Goal: Entertainment & Leisure: Consume media (video, audio)

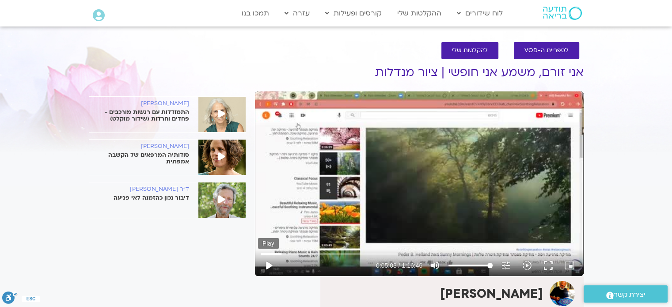
click at [270, 265] on button "play_arrow" at bounding box center [268, 265] width 21 height 21
click at [269, 265] on button "pause" at bounding box center [268, 265] width 21 height 21
click at [269, 265] on button "play_arrow" at bounding box center [268, 265] width 21 height 21
click at [269, 265] on button "pause" at bounding box center [268, 265] width 21 height 21
click at [270, 263] on button "play_arrow" at bounding box center [268, 265] width 21 height 21
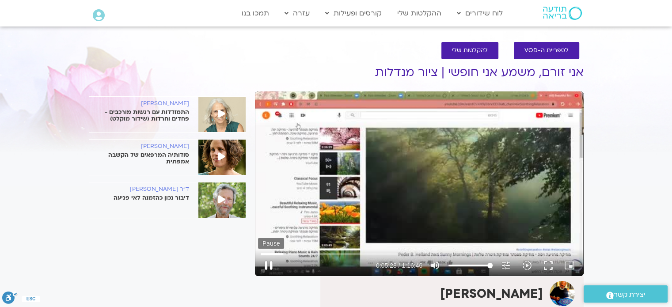
click at [269, 264] on button "pause" at bounding box center [268, 265] width 21 height 21
click at [269, 267] on button "play_arrow" at bounding box center [268, 265] width 21 height 21
click at [269, 267] on button "pause" at bounding box center [268, 265] width 21 height 21
click at [269, 267] on button "play_arrow" at bounding box center [268, 265] width 21 height 21
click at [269, 263] on button "pause" at bounding box center [268, 265] width 21 height 21
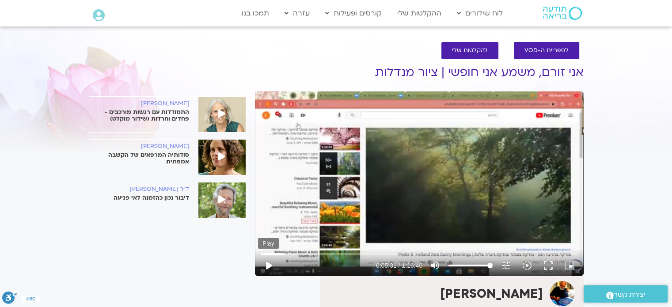
click at [268, 263] on button "play_arrow" at bounding box center [268, 265] width 21 height 21
click at [268, 266] on button "pause" at bounding box center [268, 265] width 21 height 21
click at [267, 263] on button "play_arrow" at bounding box center [268, 265] width 21 height 21
click at [269, 266] on button "pause" at bounding box center [268, 265] width 21 height 21
click at [268, 265] on button "play_arrow" at bounding box center [268, 265] width 21 height 21
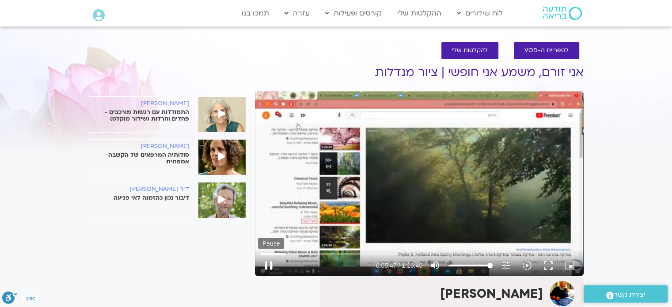
click at [268, 267] on button "pause" at bounding box center [268, 265] width 21 height 21
click at [269, 267] on button "play_arrow" at bounding box center [268, 265] width 21 height 21
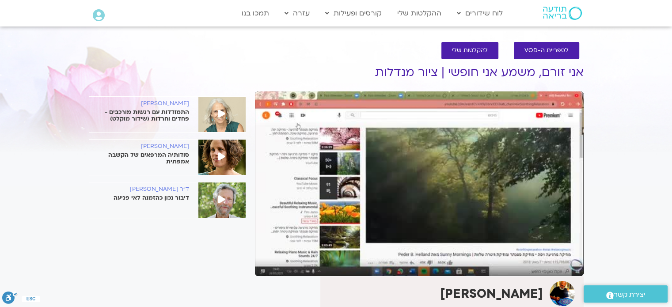
click at [270, 264] on button "pause" at bounding box center [268, 265] width 21 height 21
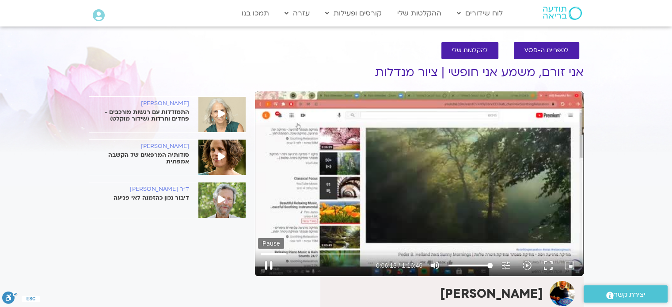
click at [269, 260] on button "pause" at bounding box center [268, 265] width 21 height 21
click at [270, 262] on button "play_arrow" at bounding box center [268, 265] width 21 height 21
click at [269, 264] on button "pause" at bounding box center [268, 265] width 21 height 21
click at [265, 263] on button "play_arrow" at bounding box center [268, 265] width 21 height 21
click at [268, 266] on button "pause" at bounding box center [268, 265] width 21 height 21
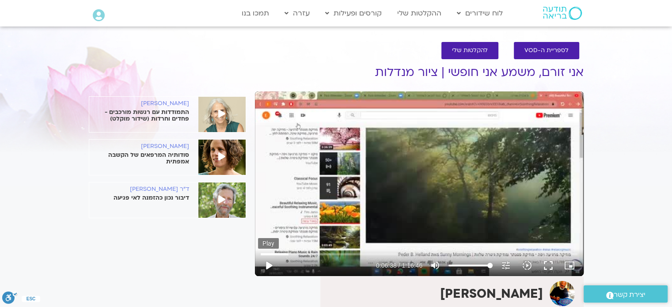
click at [268, 265] on button "play_arrow" at bounding box center [268, 265] width 21 height 21
click at [269, 267] on button "pause" at bounding box center [268, 265] width 21 height 21
click at [267, 262] on button "play_arrow" at bounding box center [268, 265] width 21 height 21
click at [268, 265] on button "pause" at bounding box center [268, 265] width 21 height 21
click at [268, 267] on button "play_arrow" at bounding box center [268, 265] width 21 height 21
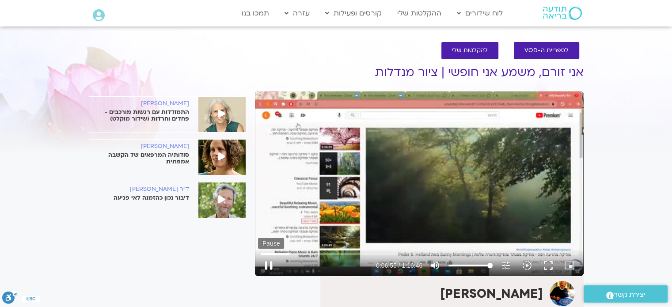
click at [269, 266] on button "pause" at bounding box center [268, 265] width 21 height 21
click at [268, 265] on button "play_arrow" at bounding box center [268, 265] width 21 height 21
click at [268, 266] on button "pause" at bounding box center [268, 265] width 21 height 21
click at [268, 267] on button "play_arrow" at bounding box center [268, 265] width 21 height 21
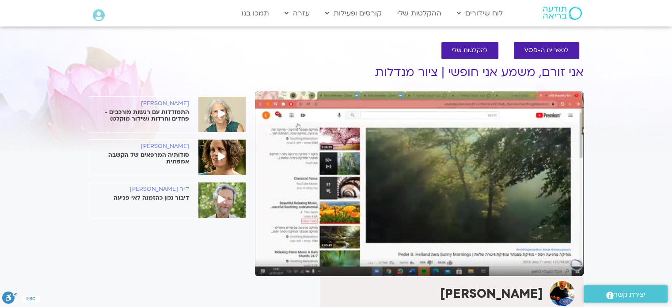
click at [268, 267] on button "pause" at bounding box center [268, 265] width 21 height 21
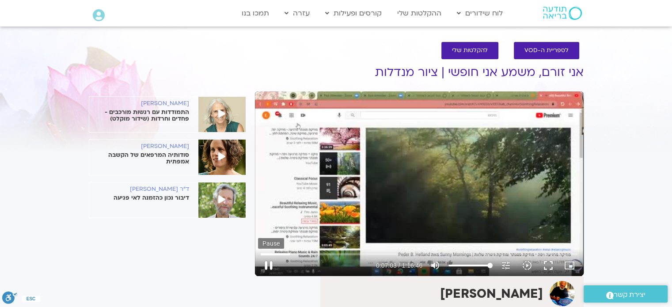
click at [268, 266] on button "pause" at bounding box center [268, 265] width 21 height 21
click at [269, 267] on button "play_arrow" at bounding box center [268, 265] width 21 height 21
click at [267, 265] on button "pause" at bounding box center [268, 265] width 21 height 21
click at [271, 265] on button "play_arrow" at bounding box center [268, 265] width 21 height 21
click at [268, 266] on button "pause" at bounding box center [268, 265] width 21 height 21
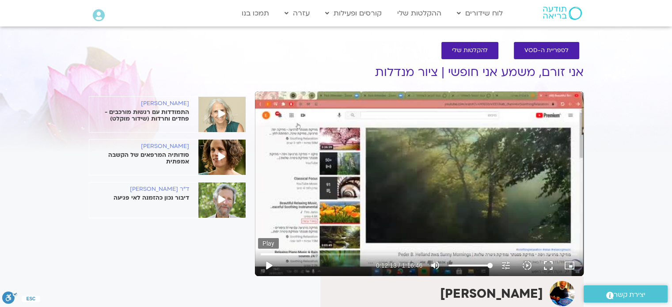
click at [266, 263] on button "play_arrow" at bounding box center [268, 265] width 21 height 21
click at [268, 266] on button "pause" at bounding box center [268, 265] width 21 height 21
click at [269, 266] on button "play_arrow" at bounding box center [268, 265] width 21 height 21
click at [268, 266] on button "pause" at bounding box center [268, 265] width 21 height 21
click at [269, 265] on button "play_arrow" at bounding box center [268, 265] width 21 height 21
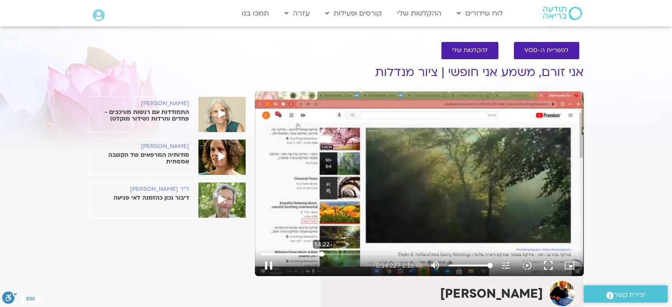
click at [322, 254] on input "Seek" at bounding box center [419, 254] width 317 height 5
click at [270, 266] on button "pause" at bounding box center [268, 265] width 21 height 21
click at [269, 263] on button "play_arrow" at bounding box center [268, 265] width 21 height 21
click at [270, 263] on button "pause" at bounding box center [268, 265] width 21 height 21
click at [269, 263] on button "play_arrow" at bounding box center [268, 265] width 21 height 21
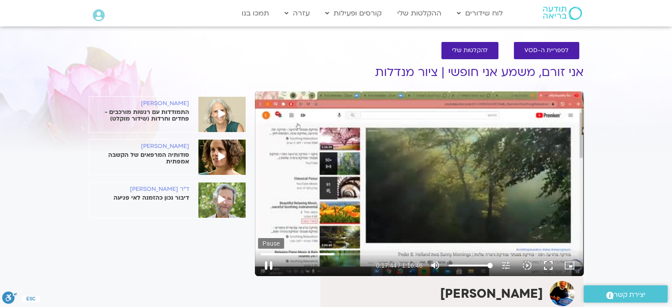
click at [271, 267] on button "pause" at bounding box center [268, 265] width 21 height 21
click at [271, 264] on button "play_arrow" at bounding box center [268, 265] width 21 height 21
click at [268, 262] on button "pause" at bounding box center [268, 265] width 21 height 21
click at [270, 268] on button "play_arrow" at bounding box center [268, 265] width 21 height 21
click at [267, 265] on button "pause" at bounding box center [268, 265] width 21 height 21
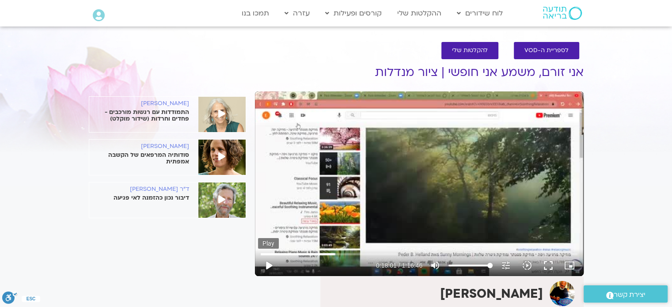
click at [269, 263] on button "play_arrow" at bounding box center [268, 265] width 21 height 21
click at [269, 265] on button "pause" at bounding box center [268, 265] width 21 height 21
click at [266, 266] on button "play_arrow" at bounding box center [268, 265] width 21 height 21
click at [269, 262] on button "pause" at bounding box center [268, 265] width 21 height 21
click at [268, 264] on button "play_arrow" at bounding box center [268, 265] width 21 height 21
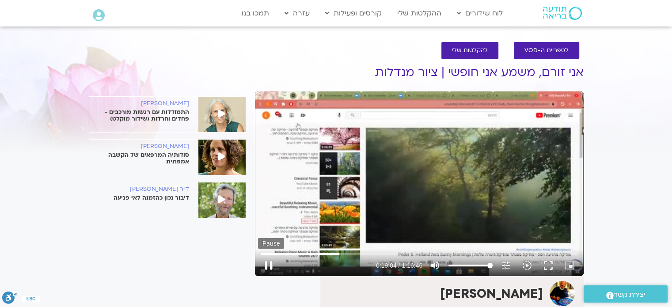
click at [268, 265] on button "pause" at bounding box center [268, 265] width 21 height 21
click at [268, 267] on button "play_arrow" at bounding box center [268, 265] width 21 height 21
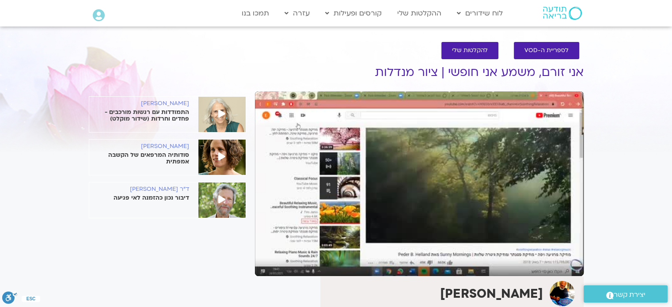
click at [269, 265] on button "pause" at bounding box center [268, 265] width 21 height 21
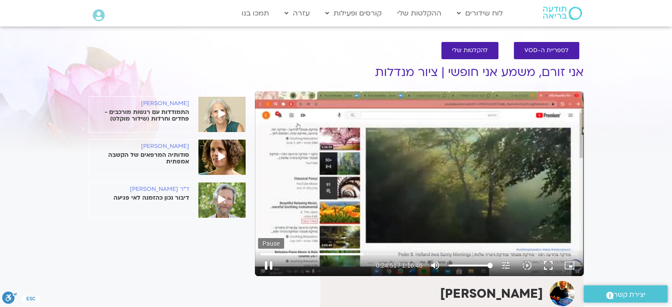
click at [267, 266] on button "pause" at bounding box center [268, 265] width 21 height 21
click at [271, 266] on button "play_arrow" at bounding box center [268, 265] width 21 height 21
type input "1508.30136"
click at [266, 265] on button "pause" at bounding box center [268, 265] width 21 height 21
click at [267, 266] on button "play_arrow" at bounding box center [268, 265] width 21 height 21
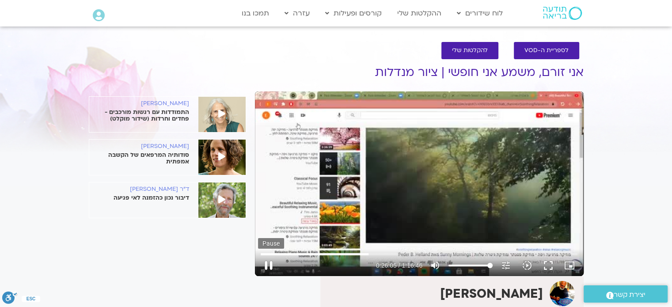
click at [267, 262] on button "pause" at bounding box center [268, 265] width 21 height 21
type input "1565.208549"
